Goal: Navigation & Orientation: Find specific page/section

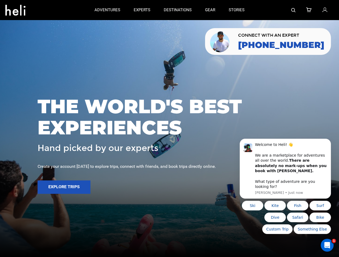
click at [169, 129] on span "THE WORLD'S BEST EXPERIENCES" at bounding box center [170, 117] width 264 height 42
click at [15, 9] on icon at bounding box center [15, 8] width 20 height 9
click at [293, 10] on img at bounding box center [293, 10] width 4 height 4
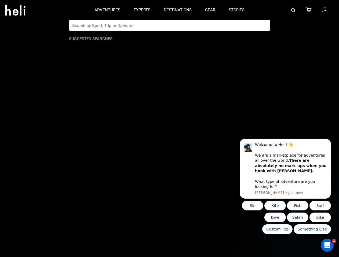
click at [169, 129] on span "THE WORLD'S BEST EXPERIENCES" at bounding box center [170, 117] width 264 height 42
click at [64, 187] on button "Explore Trips" at bounding box center [64, 187] width 53 height 13
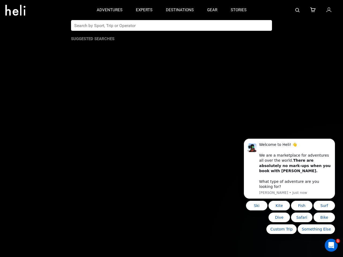
click at [285, 172] on b "There are absolutely no mark-ups when you book with [PERSON_NAME]." at bounding box center [295, 165] width 72 height 15
click at [332, 146] on app-search-panel "Suggested Searches" at bounding box center [171, 138] width 343 height 237
